Goal: Task Accomplishment & Management: Use online tool/utility

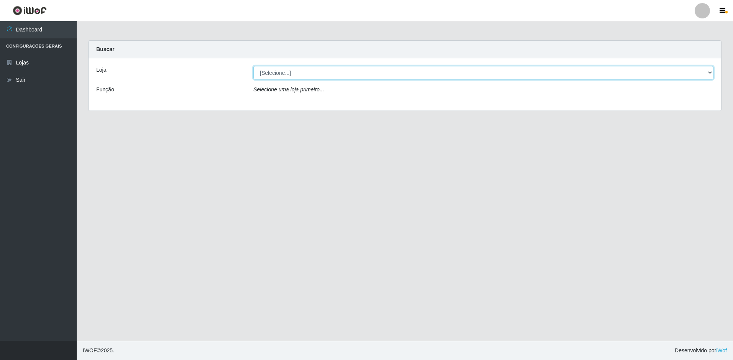
click at [285, 78] on select "[Selecione...] Extrabom - Loja 51 Gaivotas" at bounding box center [484, 72] width 460 height 13
select select "469"
click at [254, 66] on select "[Selecione...] Extrabom - Loja 51 Gaivotas" at bounding box center [484, 72] width 460 height 13
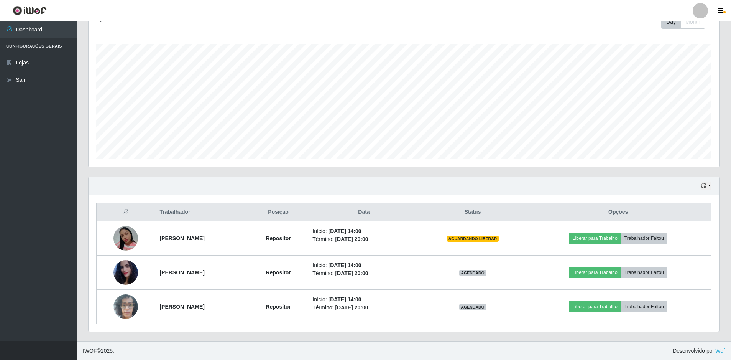
scroll to position [115, 0]
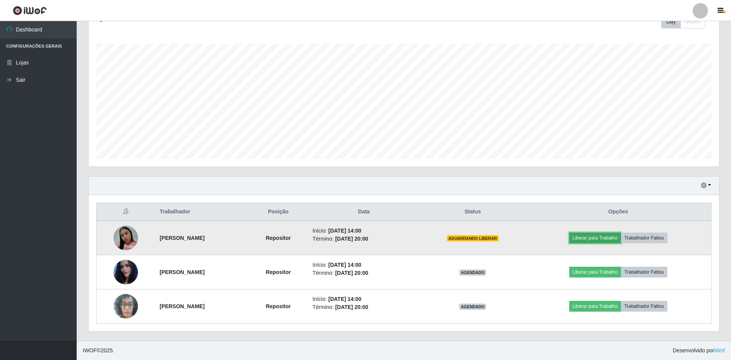
click at [616, 239] on button "Liberar para Trabalho" at bounding box center [596, 237] width 52 height 11
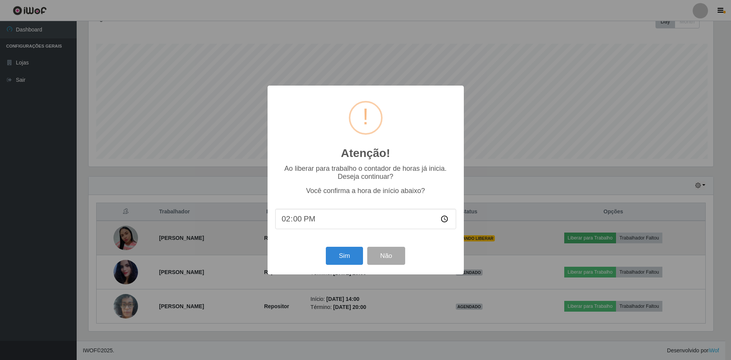
scroll to position [159, 627]
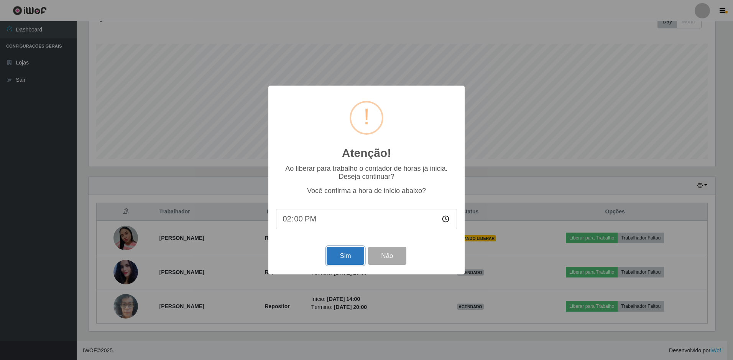
click at [341, 254] on button "Sim" at bounding box center [345, 256] width 37 height 18
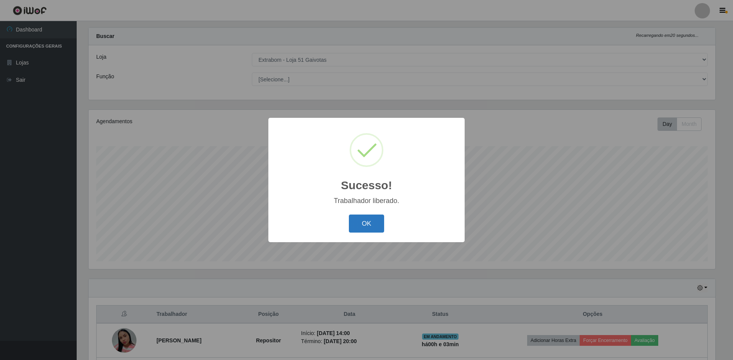
drag, startPoint x: 377, startPoint y: 220, endPoint x: 438, endPoint y: 219, distance: 60.2
click at [378, 220] on button "OK" at bounding box center [367, 223] width 36 height 18
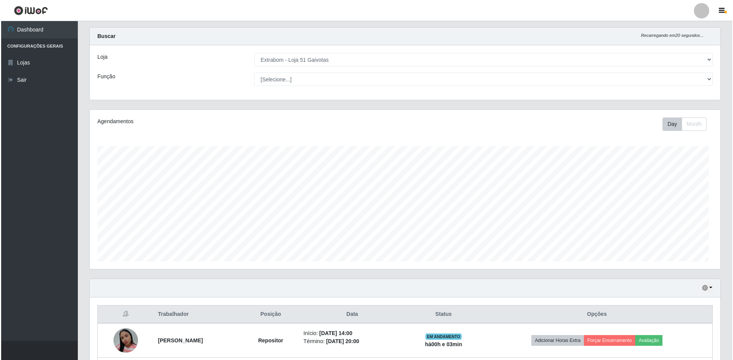
scroll to position [90, 0]
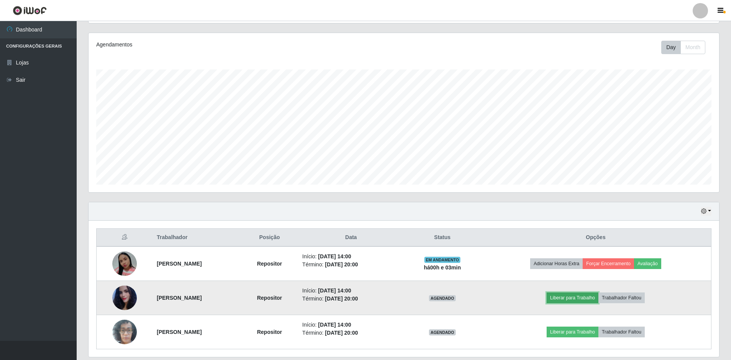
click at [588, 300] on button "Liberar para Trabalho" at bounding box center [573, 297] width 52 height 11
click at [582, 301] on button "Liberar para Trabalho" at bounding box center [573, 297] width 52 height 11
click at [571, 297] on button "Liberar para Trabalho" at bounding box center [573, 297] width 52 height 11
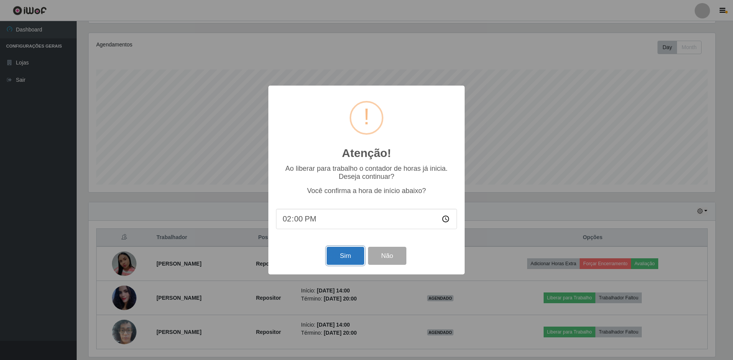
click at [339, 255] on button "Sim" at bounding box center [345, 256] width 37 height 18
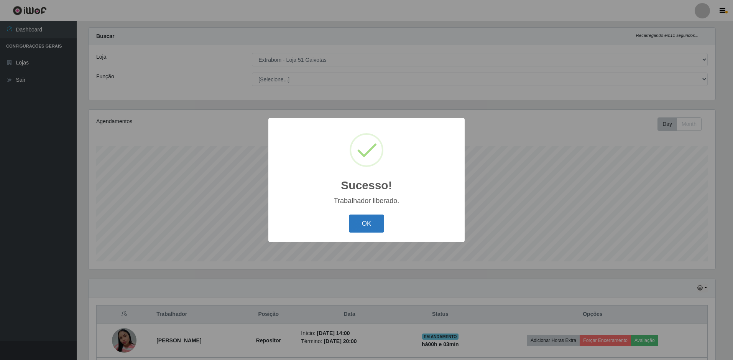
click at [360, 221] on button "OK" at bounding box center [367, 223] width 36 height 18
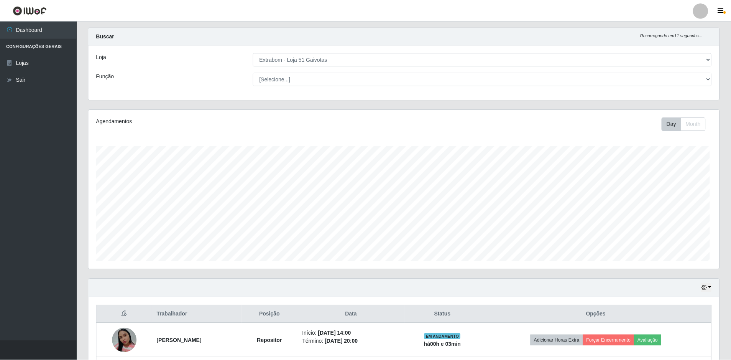
scroll to position [0, 0]
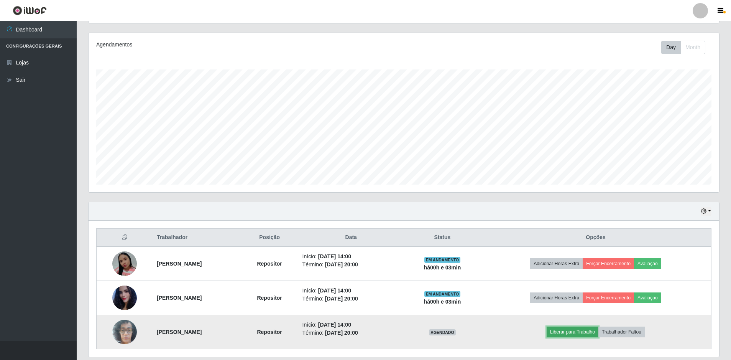
click at [599, 336] on button "Liberar para Trabalho" at bounding box center [573, 331] width 52 height 11
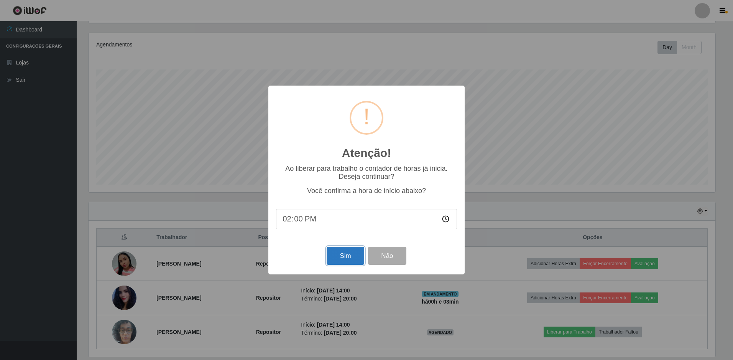
click at [336, 261] on button "Sim" at bounding box center [345, 256] width 37 height 18
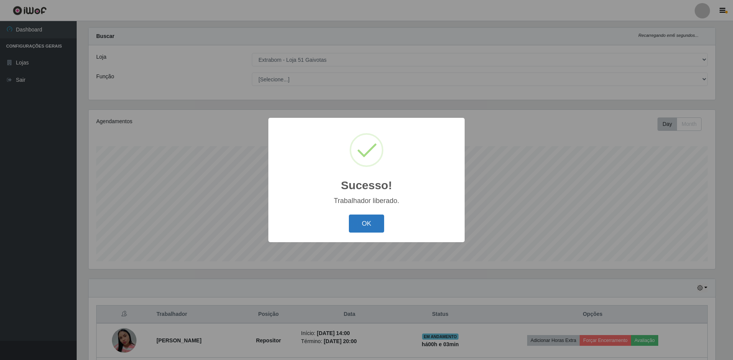
click at [365, 221] on button "OK" at bounding box center [367, 223] width 36 height 18
